Goal: Task Accomplishment & Management: Use online tool/utility

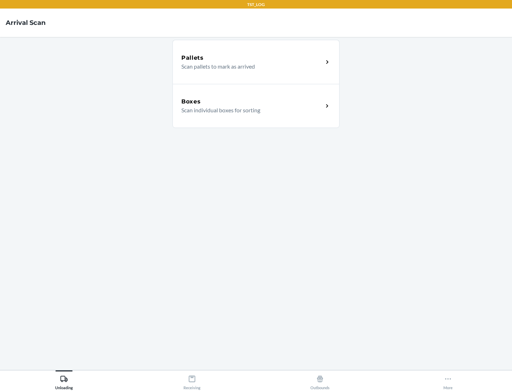
click at [252, 102] on div "Boxes" at bounding box center [252, 102] width 142 height 9
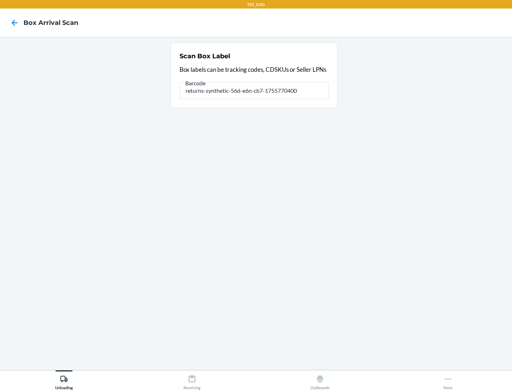
type input "returns-synthetic-56d-e6n-cb7-1755770400"
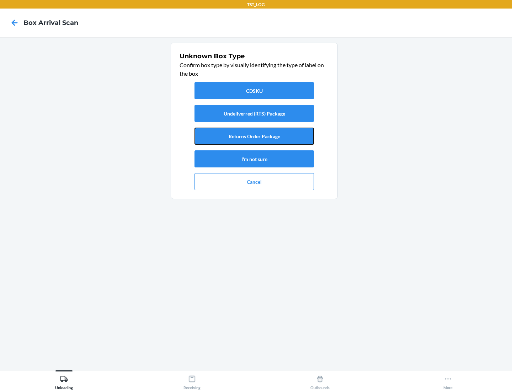
click at [254, 136] on button "Returns Order Package" at bounding box center [255, 136] width 120 height 17
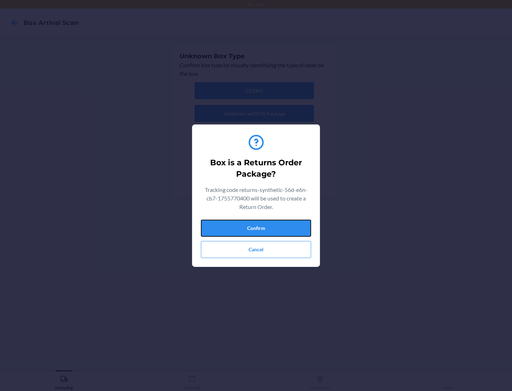
click at [256, 228] on button "Confirm" at bounding box center [256, 228] width 110 height 17
